Goal: Transaction & Acquisition: Purchase product/service

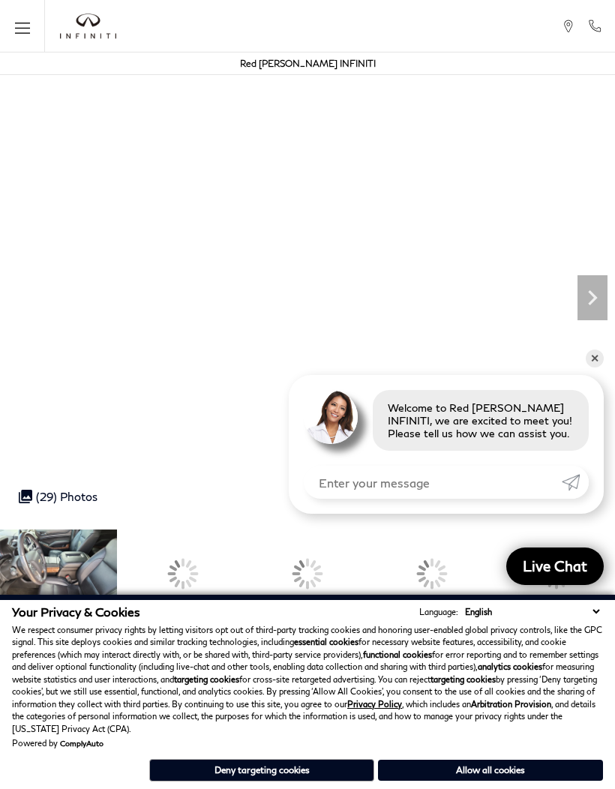
click at [338, 579] on div at bounding box center [307, 574] width 117 height 88
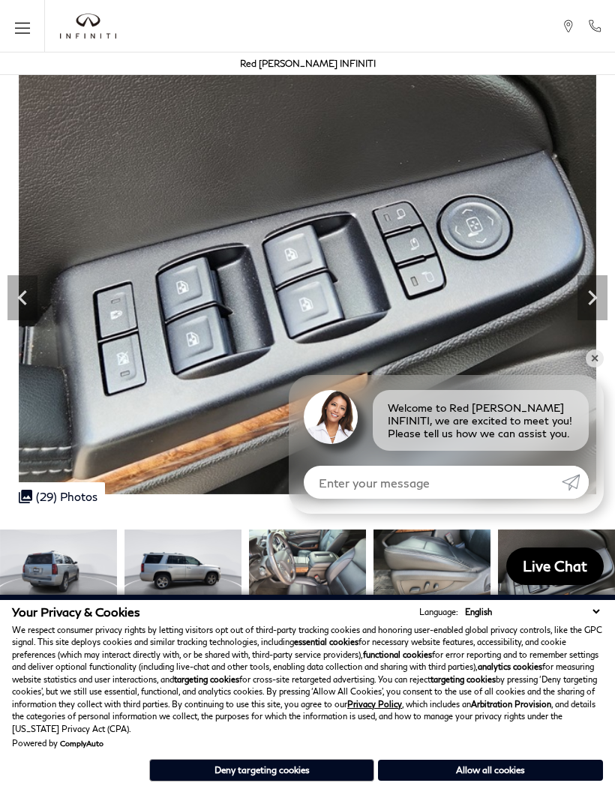
click at [321, 566] on div at bounding box center [307, 573] width 615 height 103
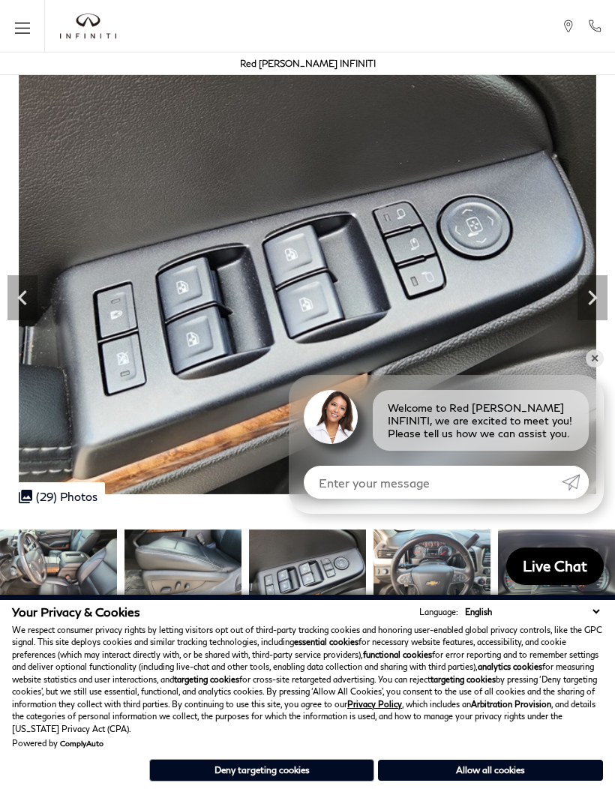
click at [67, 558] on img at bounding box center [58, 574] width 117 height 88
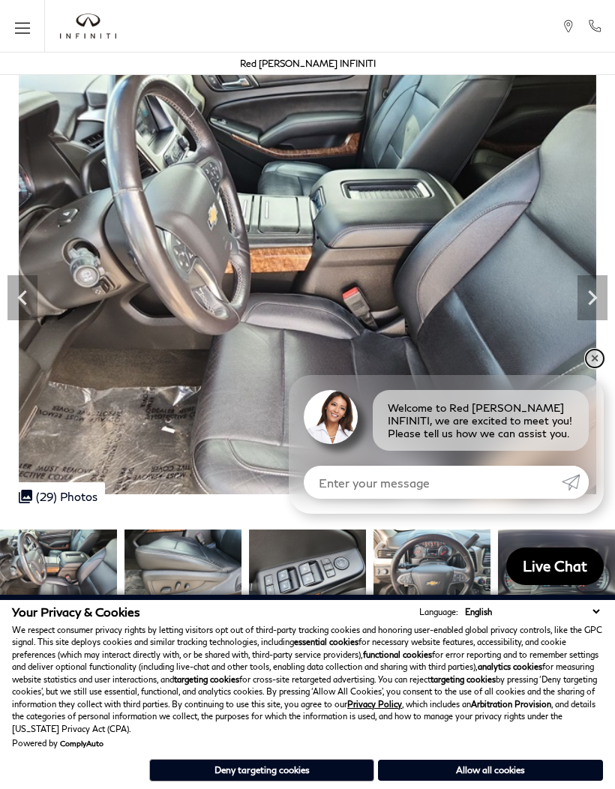
click at [592, 359] on link "✕" at bounding box center [595, 359] width 18 height 18
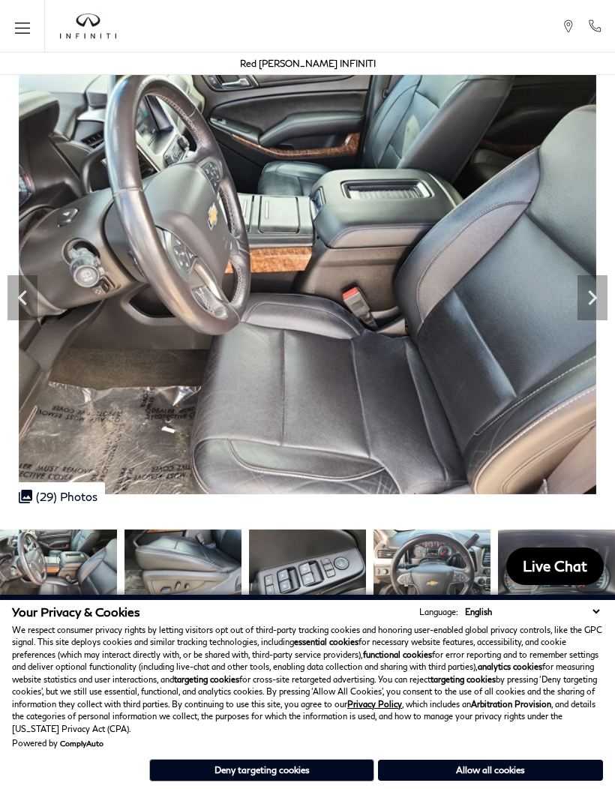
click at [585, 302] on icon "Next" at bounding box center [593, 298] width 30 height 30
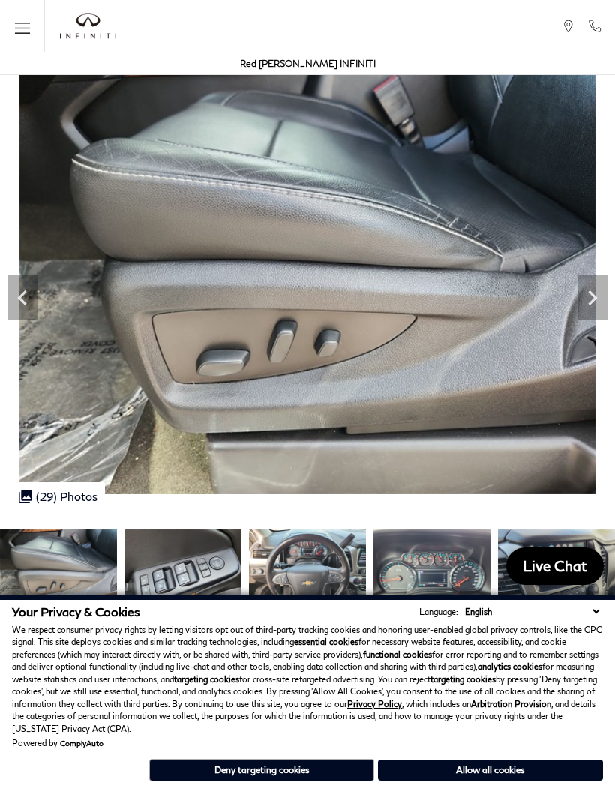
click at [589, 303] on icon "Next" at bounding box center [592, 297] width 9 height 15
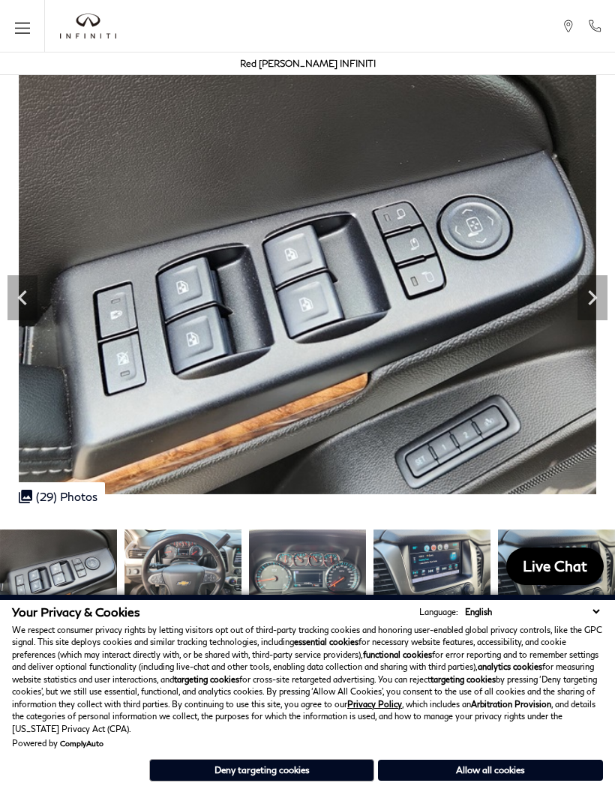
click at [590, 300] on icon "Next" at bounding box center [593, 298] width 30 height 30
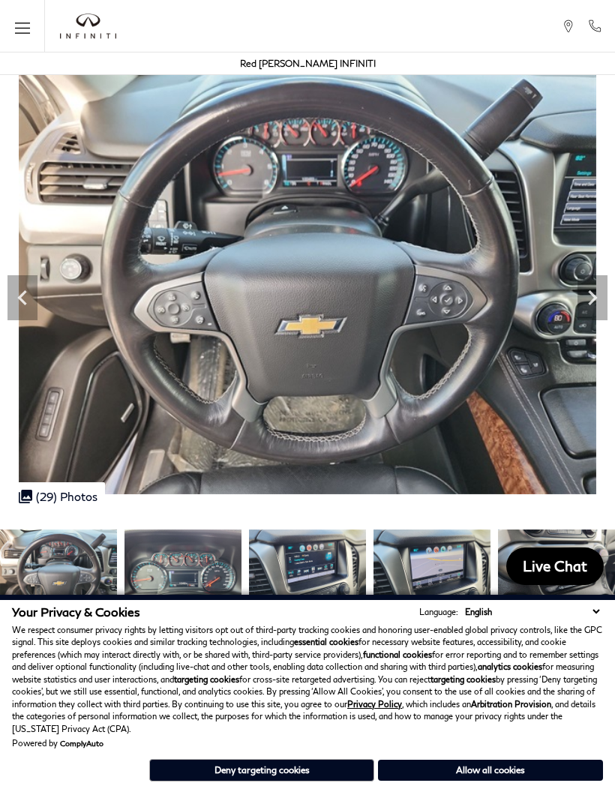
click at [581, 309] on icon "Next" at bounding box center [593, 298] width 30 height 30
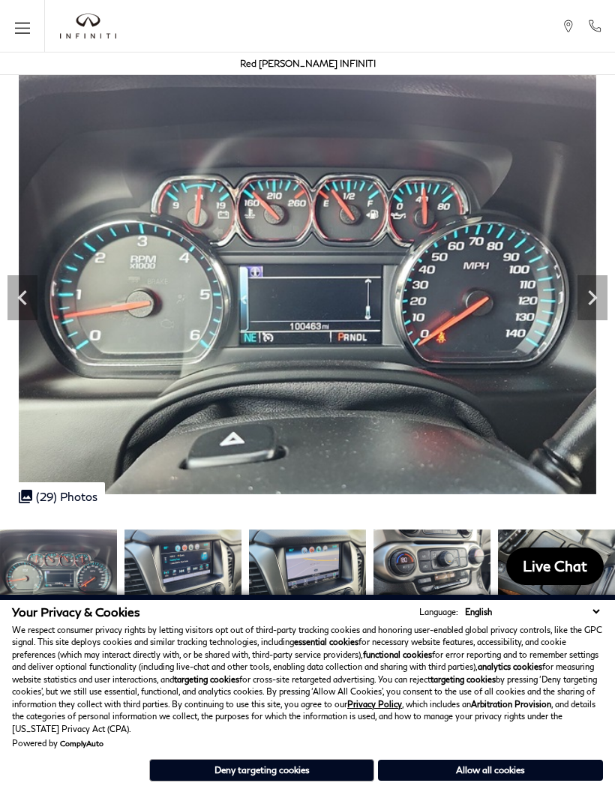
click at [579, 305] on icon "Next" at bounding box center [593, 298] width 30 height 30
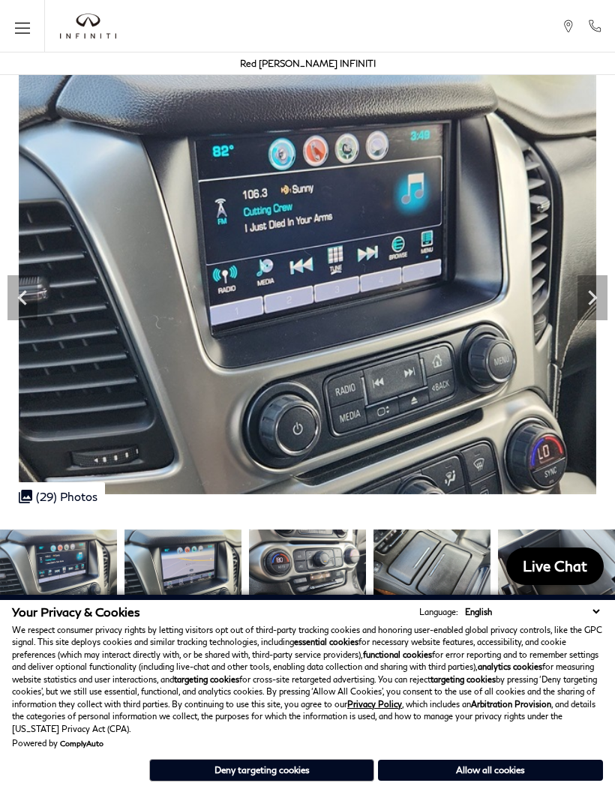
click at [588, 306] on icon "Next" at bounding box center [593, 298] width 30 height 30
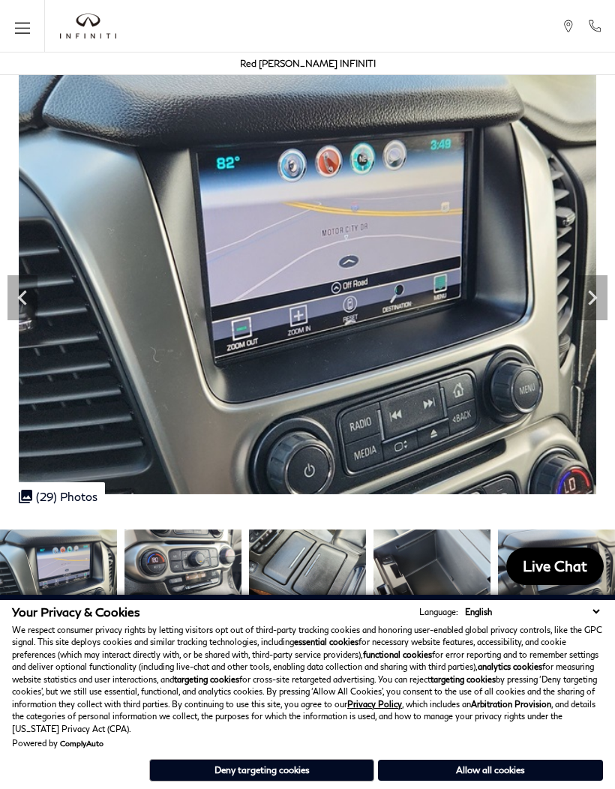
click at [595, 309] on icon "Next" at bounding box center [593, 298] width 30 height 30
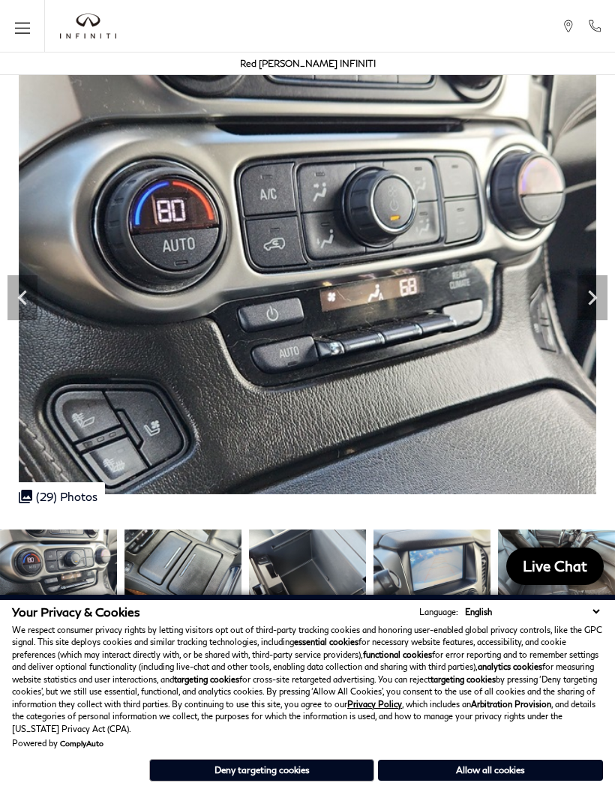
click at [589, 304] on icon "Next" at bounding box center [593, 298] width 30 height 30
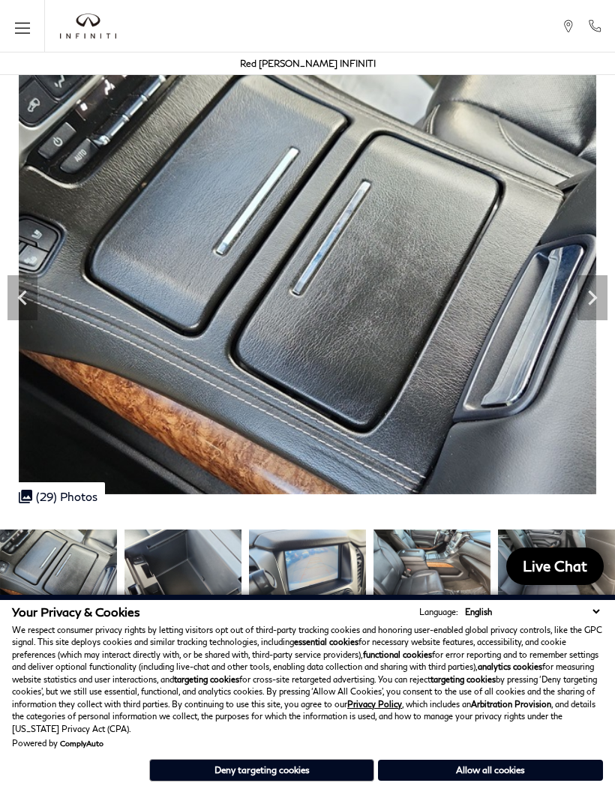
click at [593, 301] on icon "Next" at bounding box center [592, 297] width 9 height 15
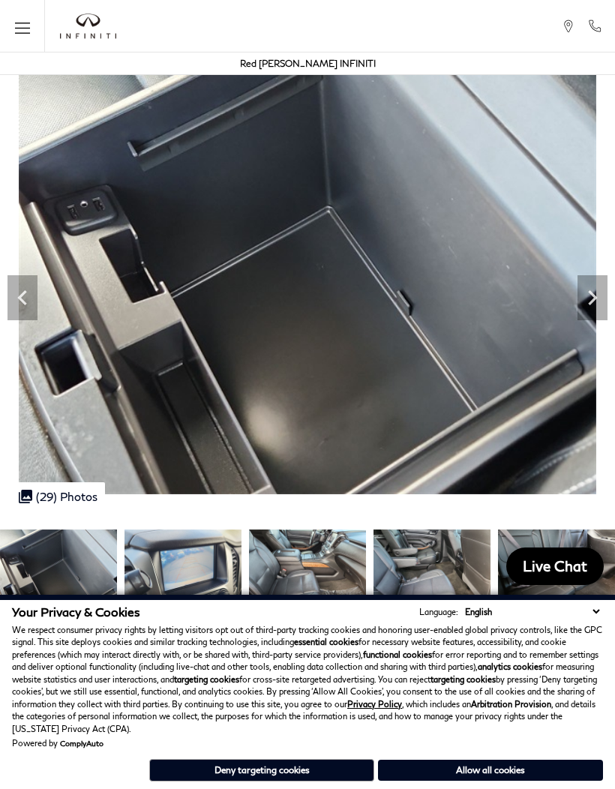
click at [592, 297] on icon "Next" at bounding box center [593, 298] width 30 height 30
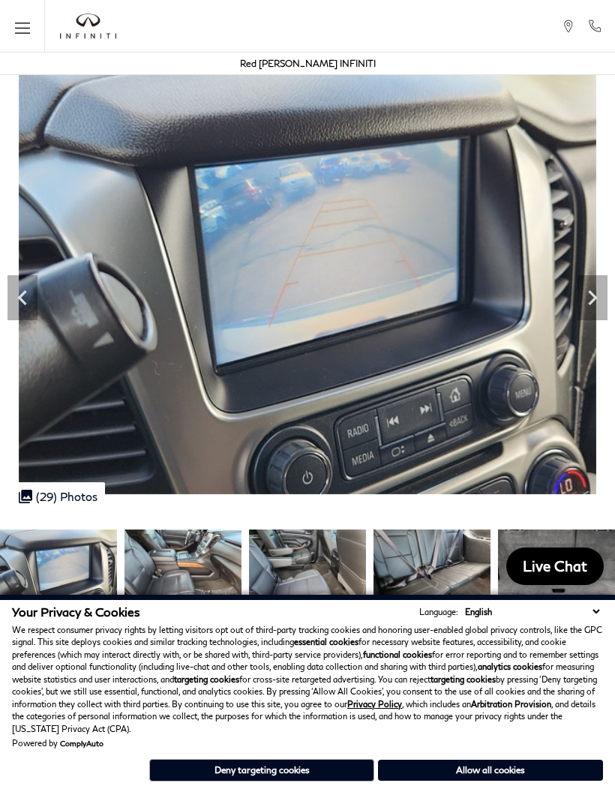
click at [593, 300] on icon "Next" at bounding box center [592, 297] width 9 height 15
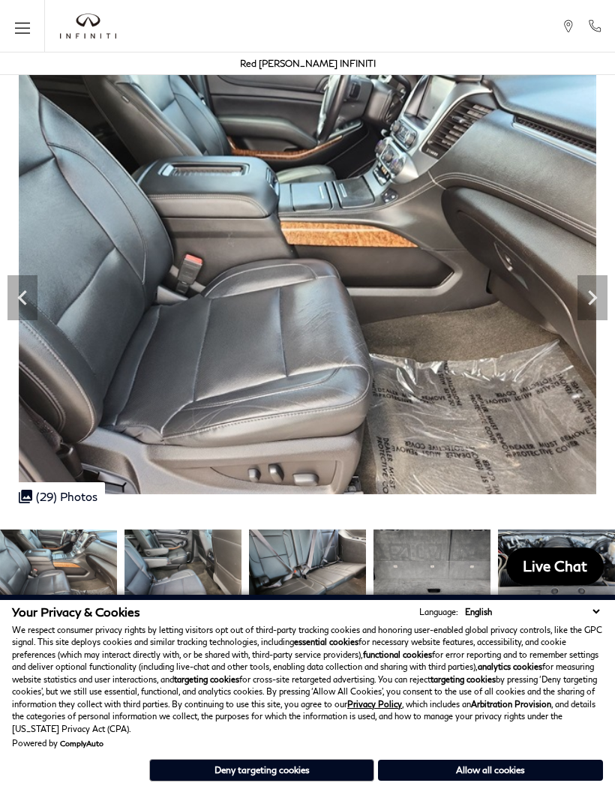
click at [586, 291] on icon "Next" at bounding box center [593, 298] width 30 height 30
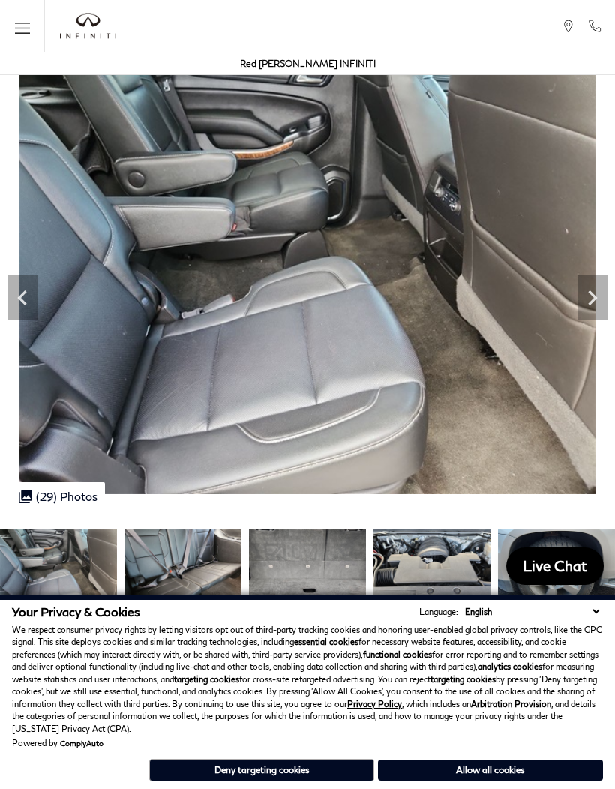
click at [597, 294] on icon "Next" at bounding box center [593, 298] width 30 height 30
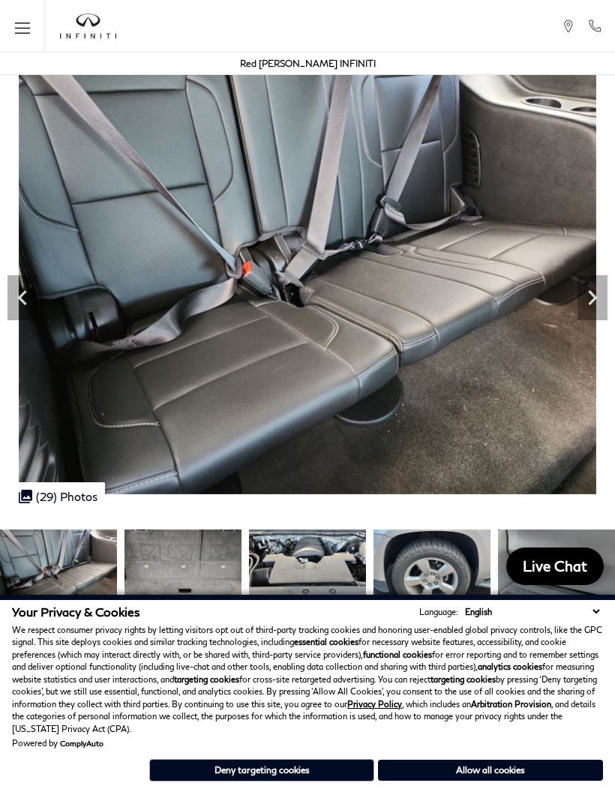
click at [586, 299] on icon "Next" at bounding box center [593, 298] width 30 height 30
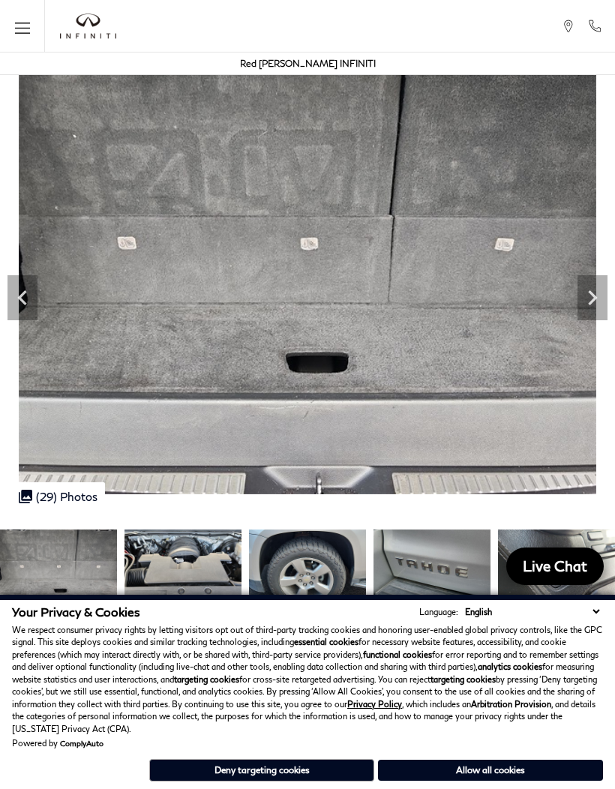
click at [595, 292] on icon "Next" at bounding box center [593, 298] width 30 height 30
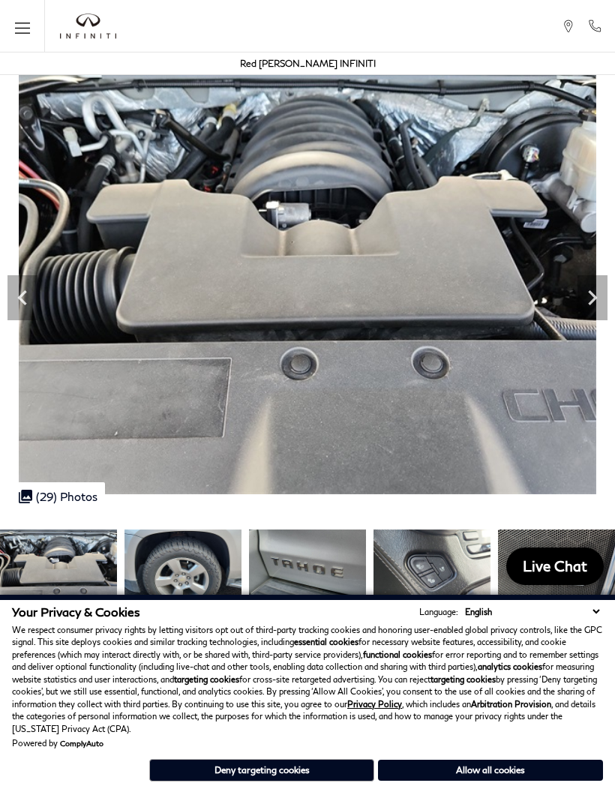
click at [596, 298] on icon "Next" at bounding box center [592, 297] width 9 height 15
